Goal: Task Accomplishment & Management: Use online tool/utility

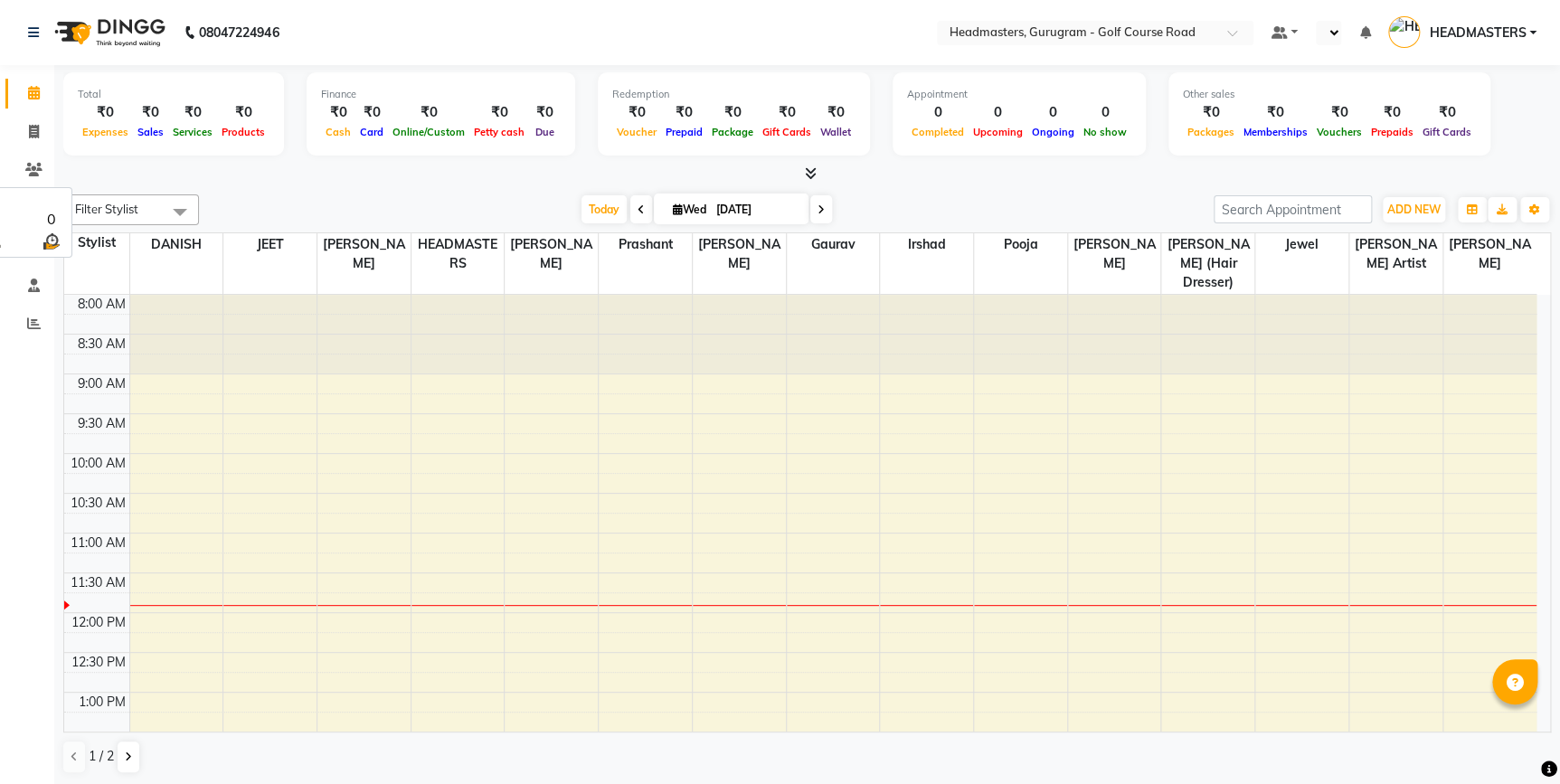
select select "en"
click at [26, 147] on li "Invoice" at bounding box center [27, 132] width 54 height 39
click at [36, 133] on icon at bounding box center [34, 131] width 10 height 14
select select "service"
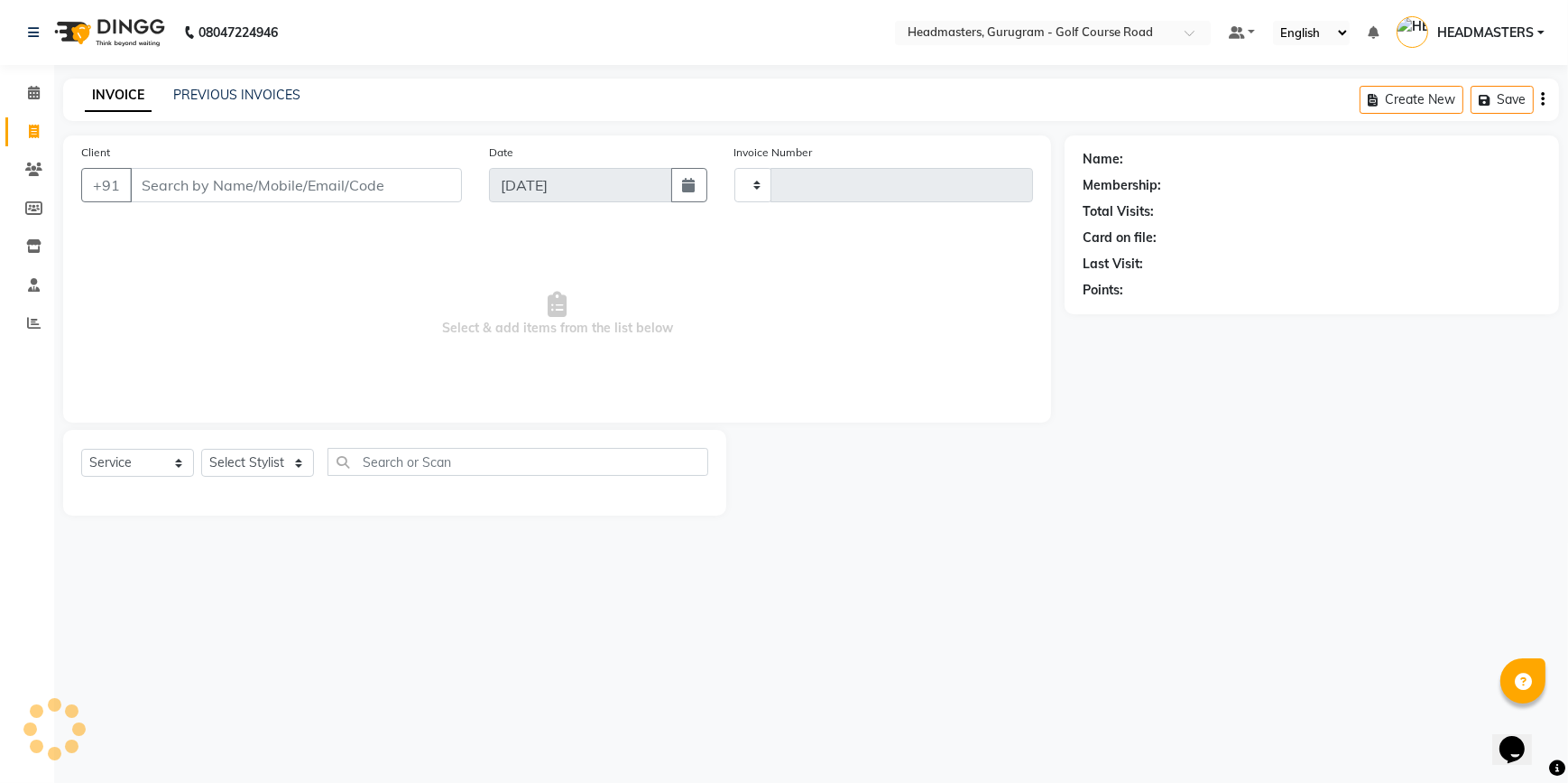
type input "2519"
select select "7134"
type input "\"
